Goal: Information Seeking & Learning: Compare options

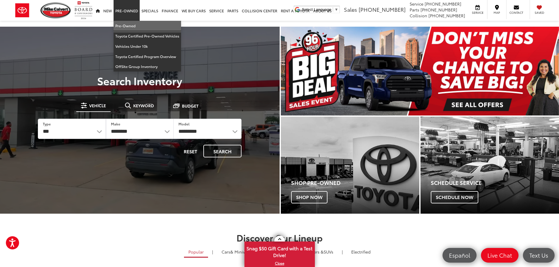
click at [130, 24] on link "Pre-Owned" at bounding box center [146, 26] width 67 height 10
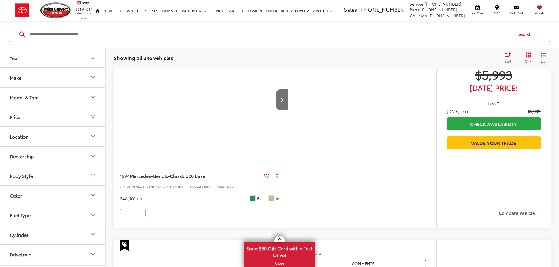
scroll to position [147, 0]
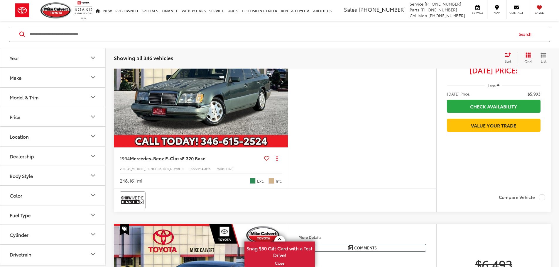
click at [53, 78] on button "Make" at bounding box center [53, 77] width 106 height 19
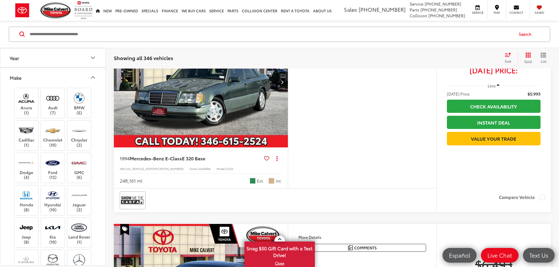
click at [53, 79] on button "Make" at bounding box center [53, 77] width 106 height 19
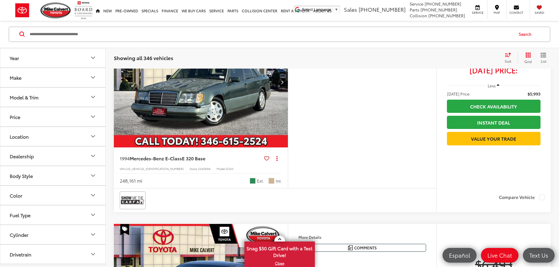
scroll to position [0, 0]
click at [37, 98] on div "Model & Trim" at bounding box center [24, 97] width 29 height 6
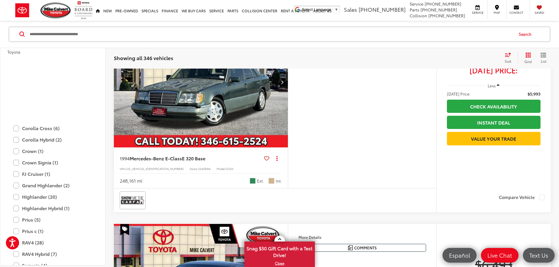
scroll to position [1056, 0]
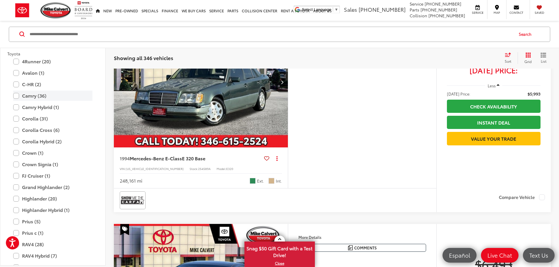
click at [43, 96] on label "Camry (36)" at bounding box center [52, 96] width 79 height 10
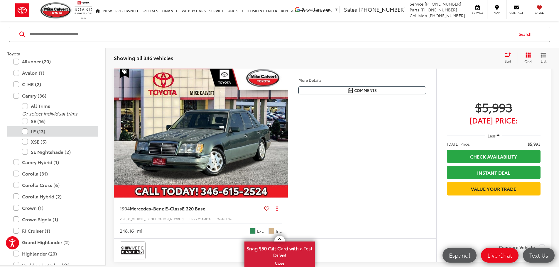
scroll to position [94, 0]
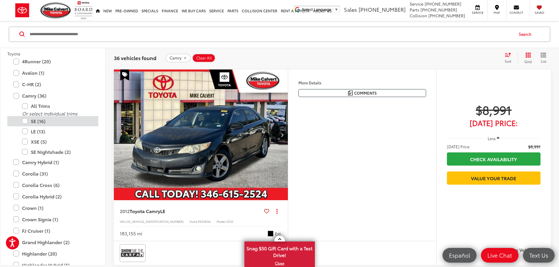
click at [25, 119] on label "SE (16)" at bounding box center [57, 121] width 70 height 10
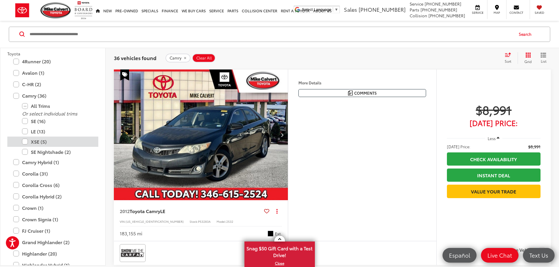
drag, startPoint x: 24, startPoint y: 140, endPoint x: 42, endPoint y: 139, distance: 17.6
click at [24, 140] on label "XSE (5)" at bounding box center [57, 142] width 70 height 10
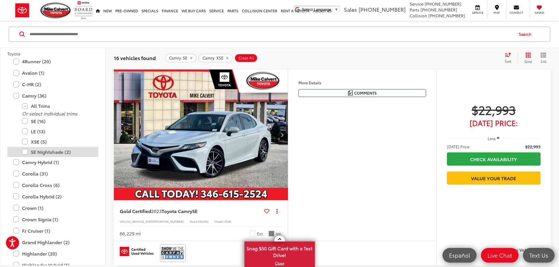
click at [24, 153] on label "SE Nightshade (2)" at bounding box center [57, 152] width 70 height 10
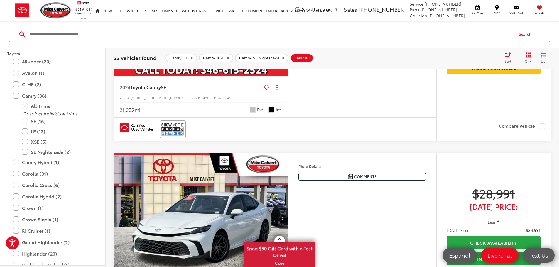
scroll to position [2469, 0]
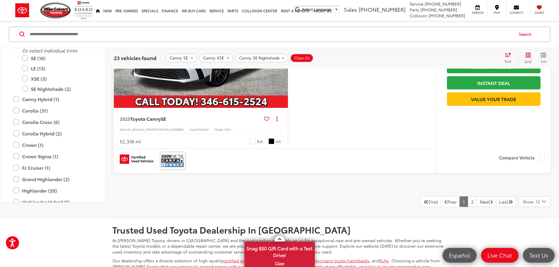
drag, startPoint x: 399, startPoint y: 208, endPoint x: 386, endPoint y: 242, distance: 35.8
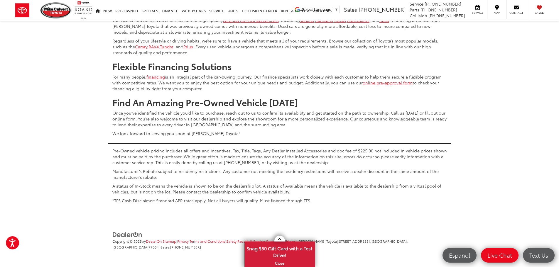
scroll to position [2763, 0]
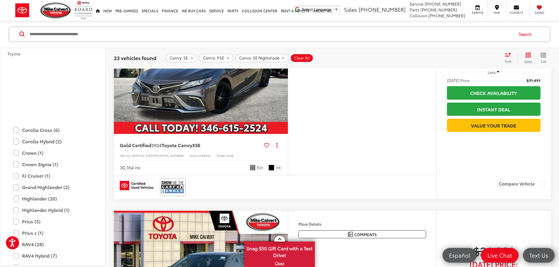
scroll to position [328, 0]
